Goal: Task Accomplishment & Management: Manage account settings

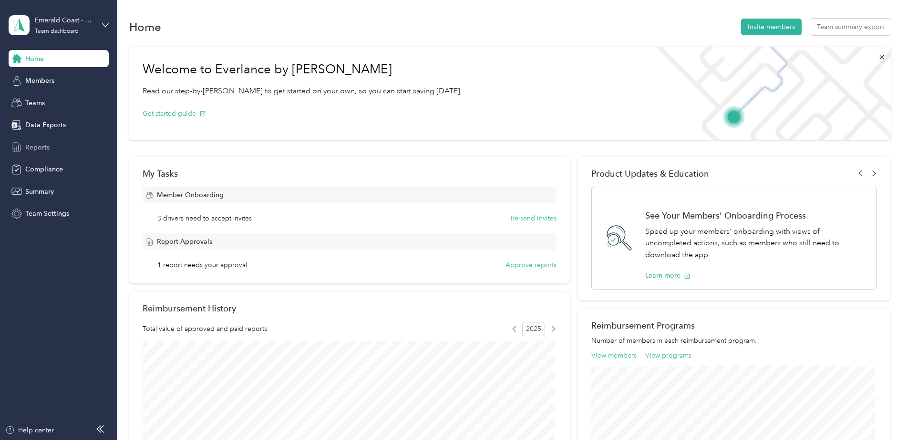
click at [47, 145] on span "Reports" at bounding box center [37, 148] width 24 height 10
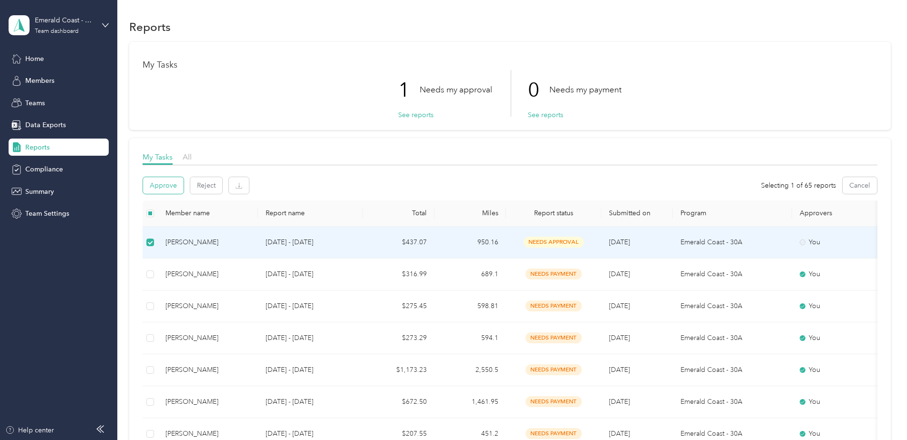
click at [161, 184] on button "Approve" at bounding box center [163, 185] width 41 height 17
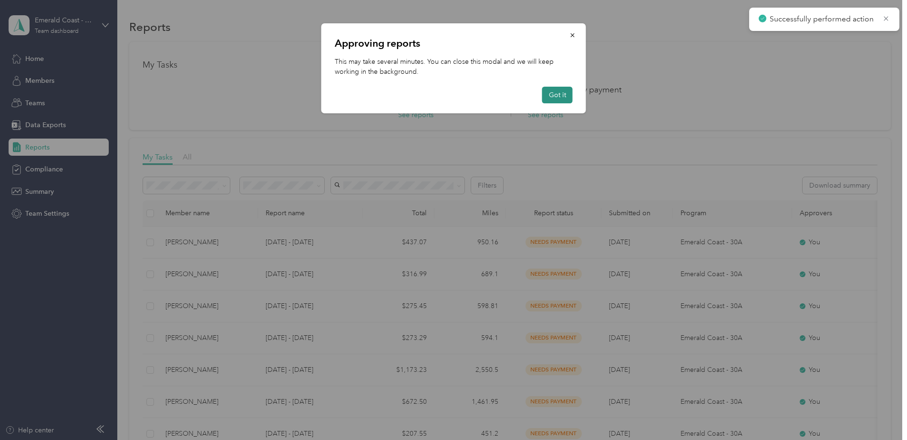
click at [559, 97] on button "Got it" at bounding box center [557, 95] width 31 height 17
